Goal: Information Seeking & Learning: Learn about a topic

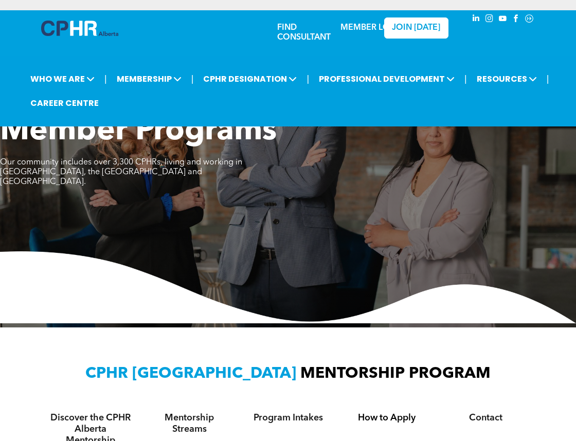
scroll to position [319, 0]
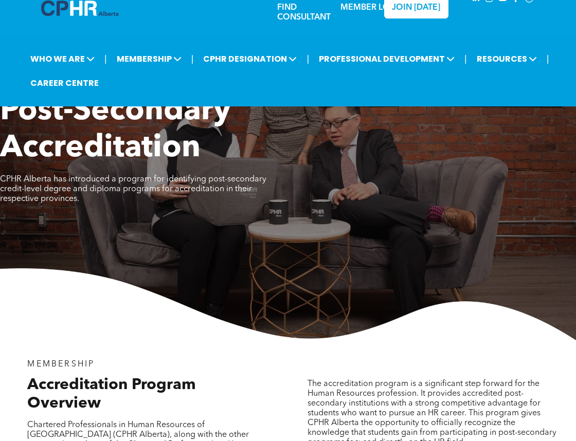
scroll to position [21, 0]
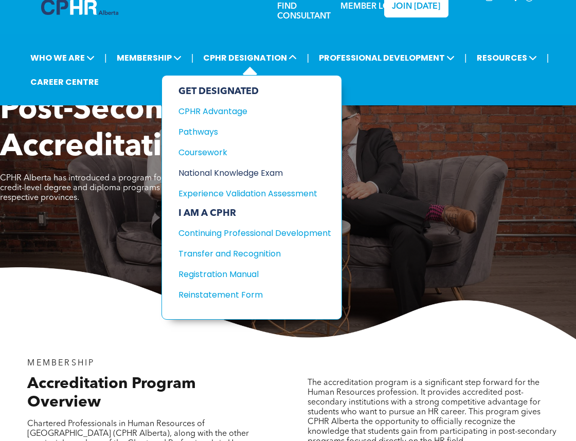
click at [262, 172] on div "National Knowledge Exam" at bounding box center [246, 173] width 137 height 13
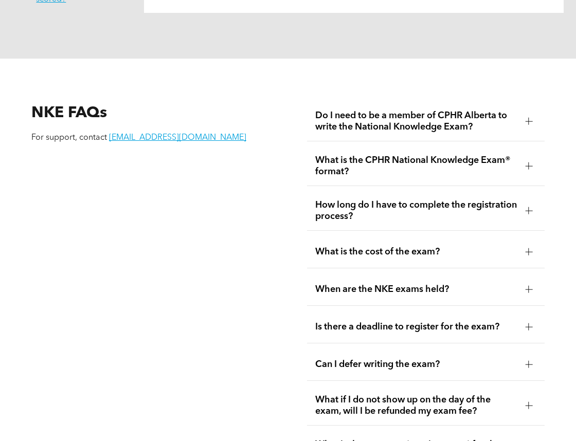
scroll to position [1259, 0]
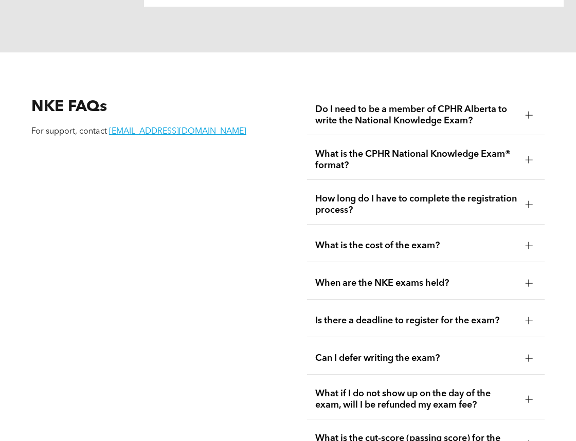
click at [526, 201] on div at bounding box center [528, 204] width 7 height 7
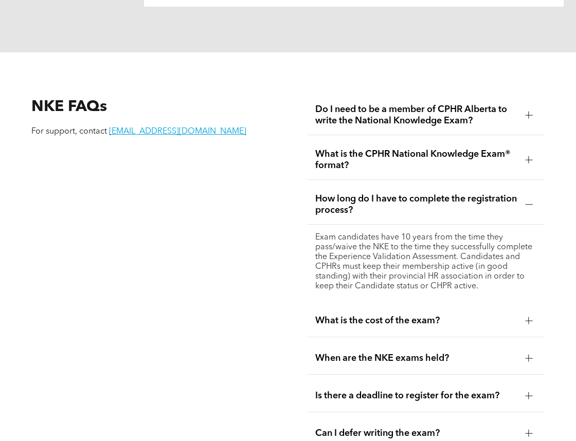
click at [526, 140] on div "What is the CPHR National Knowledge Exam® format?" at bounding box center [426, 160] width 238 height 40
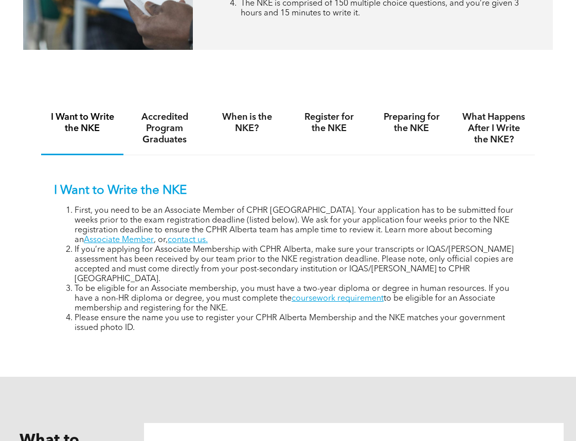
scroll to position [588, 0]
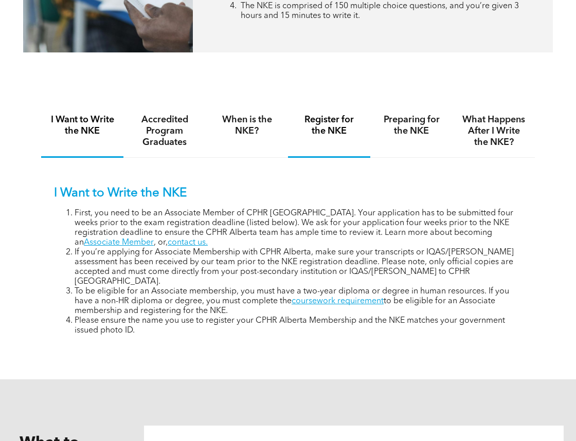
click at [333, 114] on h4 "Register for the NKE" at bounding box center [329, 125] width 64 height 23
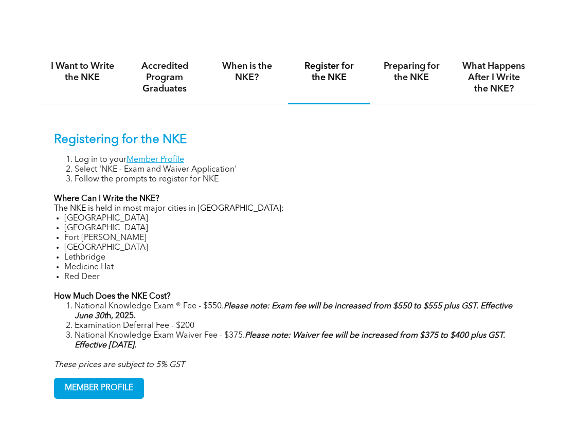
scroll to position [644, 0]
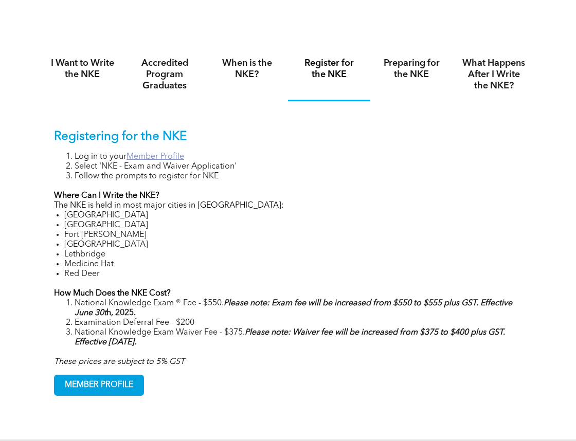
click at [160, 153] on link "Member Profile" at bounding box center [155, 157] width 58 height 8
